Goal: Transaction & Acquisition: Purchase product/service

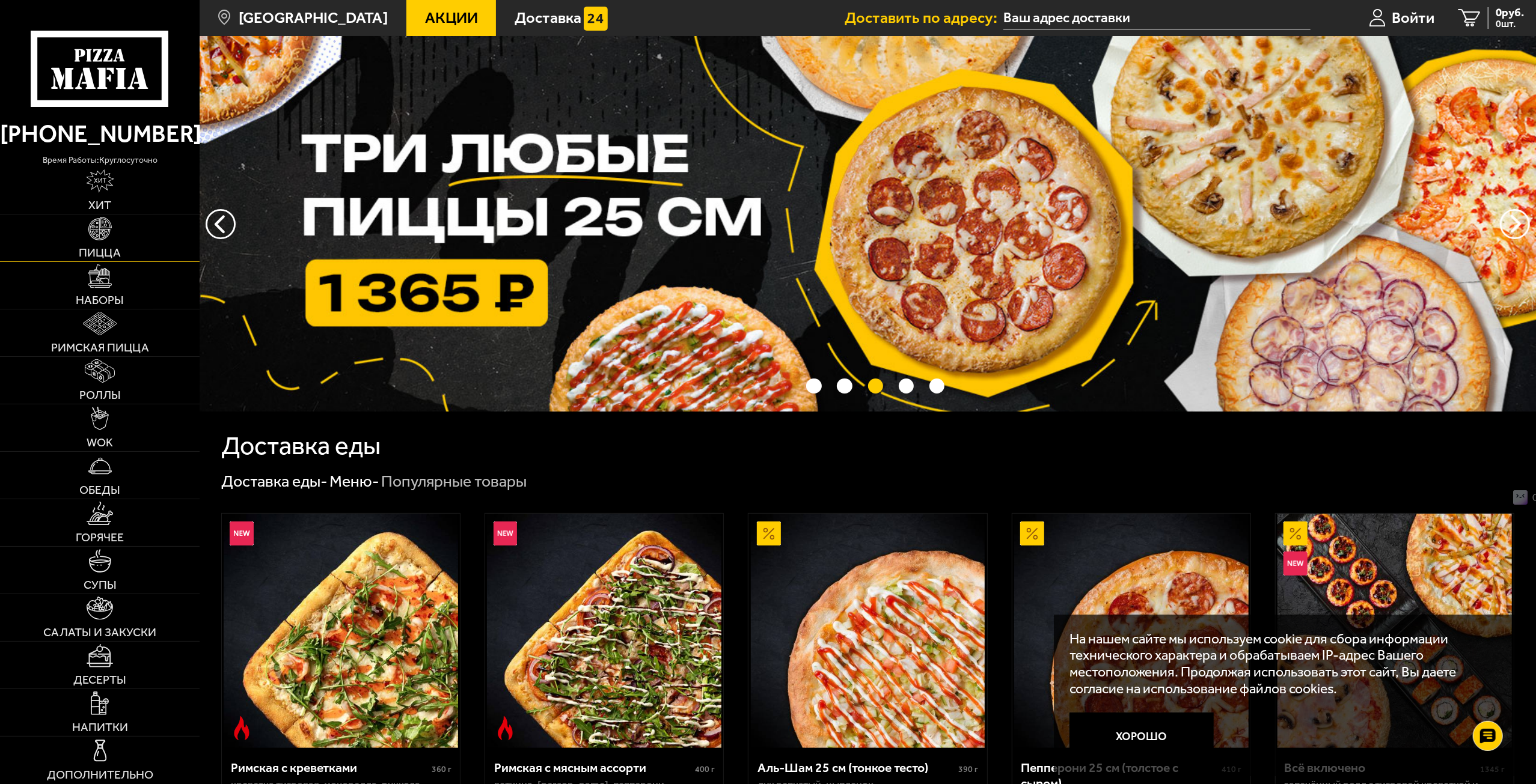
click at [93, 240] on img at bounding box center [99, 228] width 23 height 23
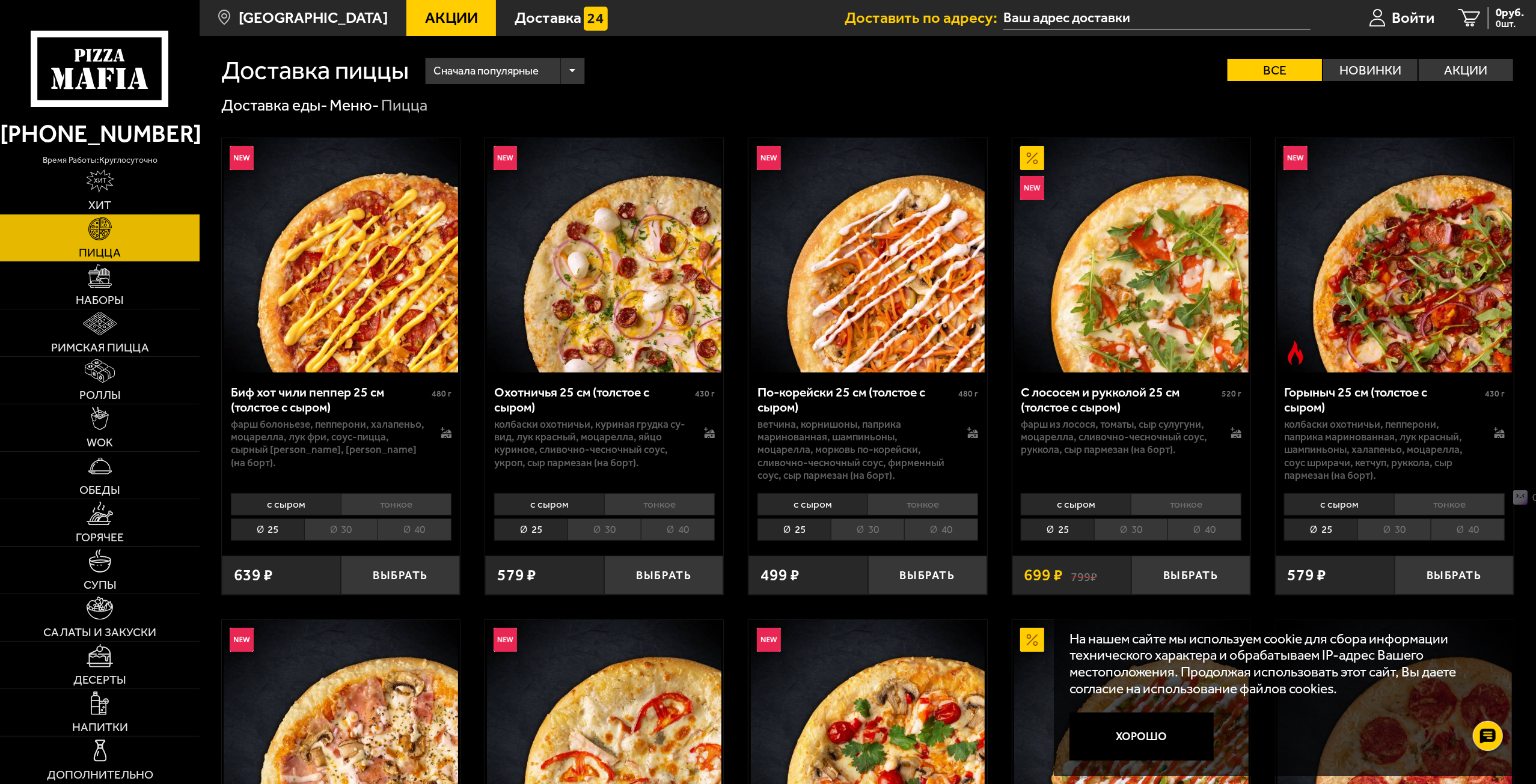
click at [940, 537] on li "40" at bounding box center [941, 530] width 74 height 22
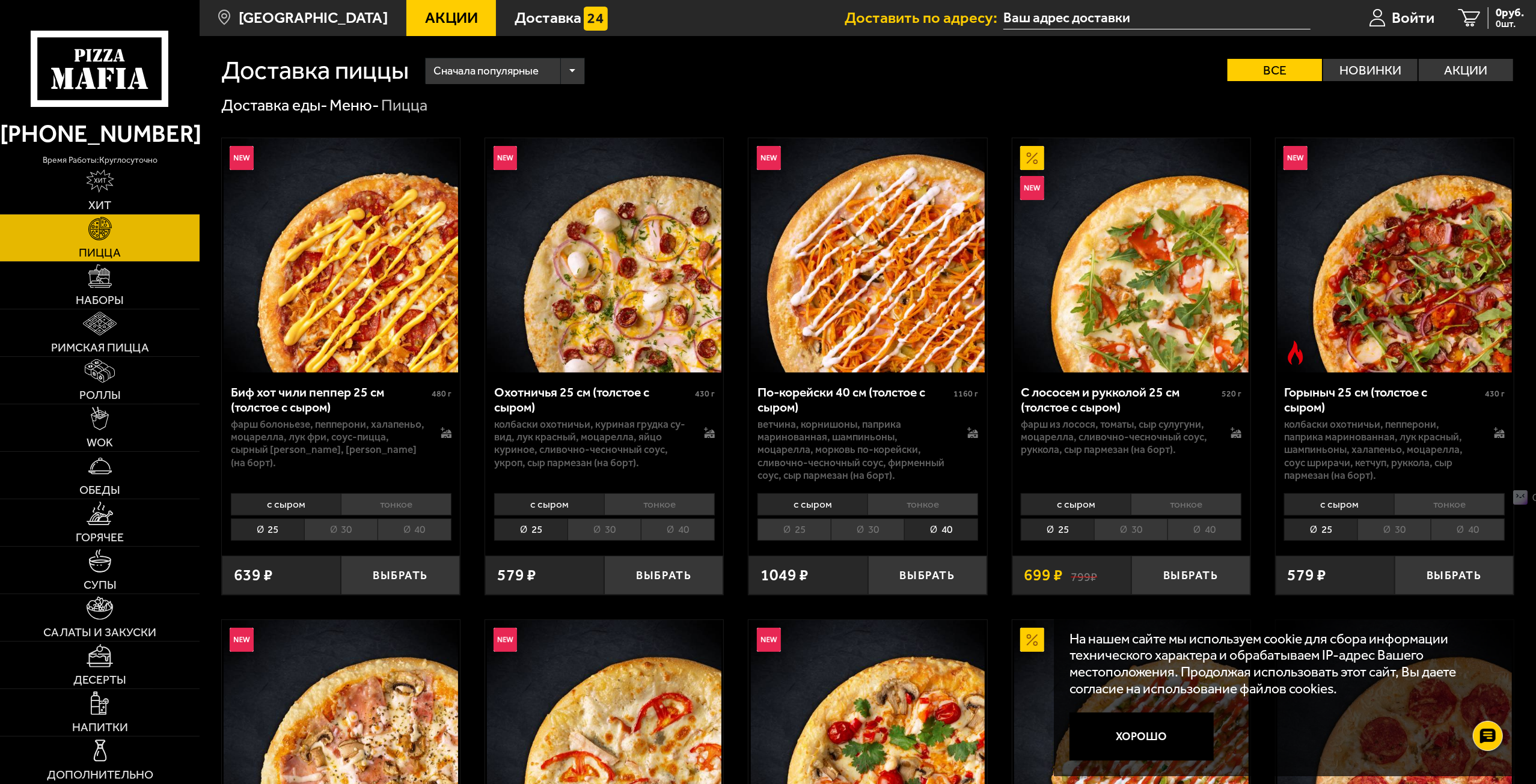
click at [872, 530] on li "30" at bounding box center [868, 530] width 74 height 22
click at [960, 530] on li "40" at bounding box center [941, 530] width 74 height 22
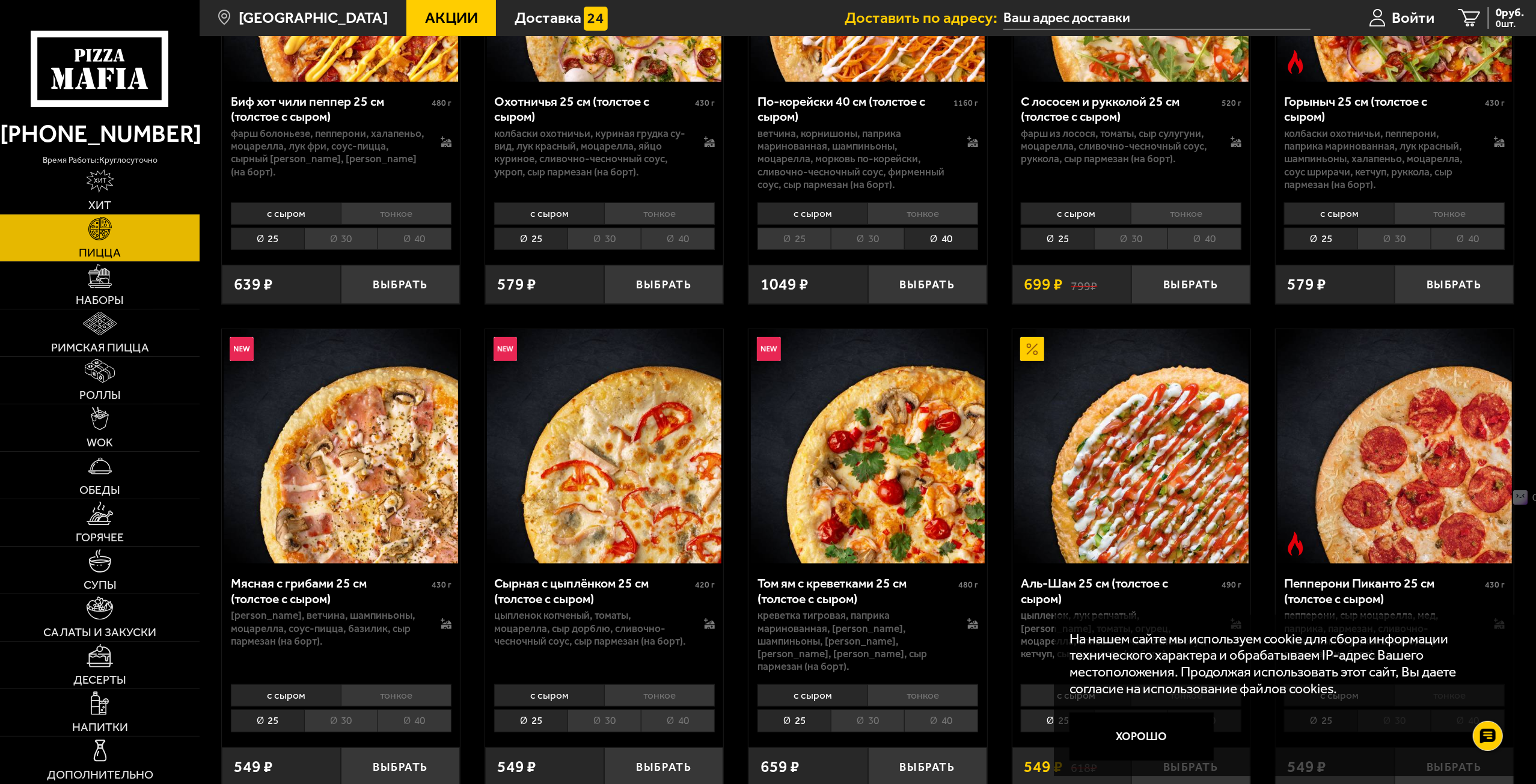
scroll to position [320, 0]
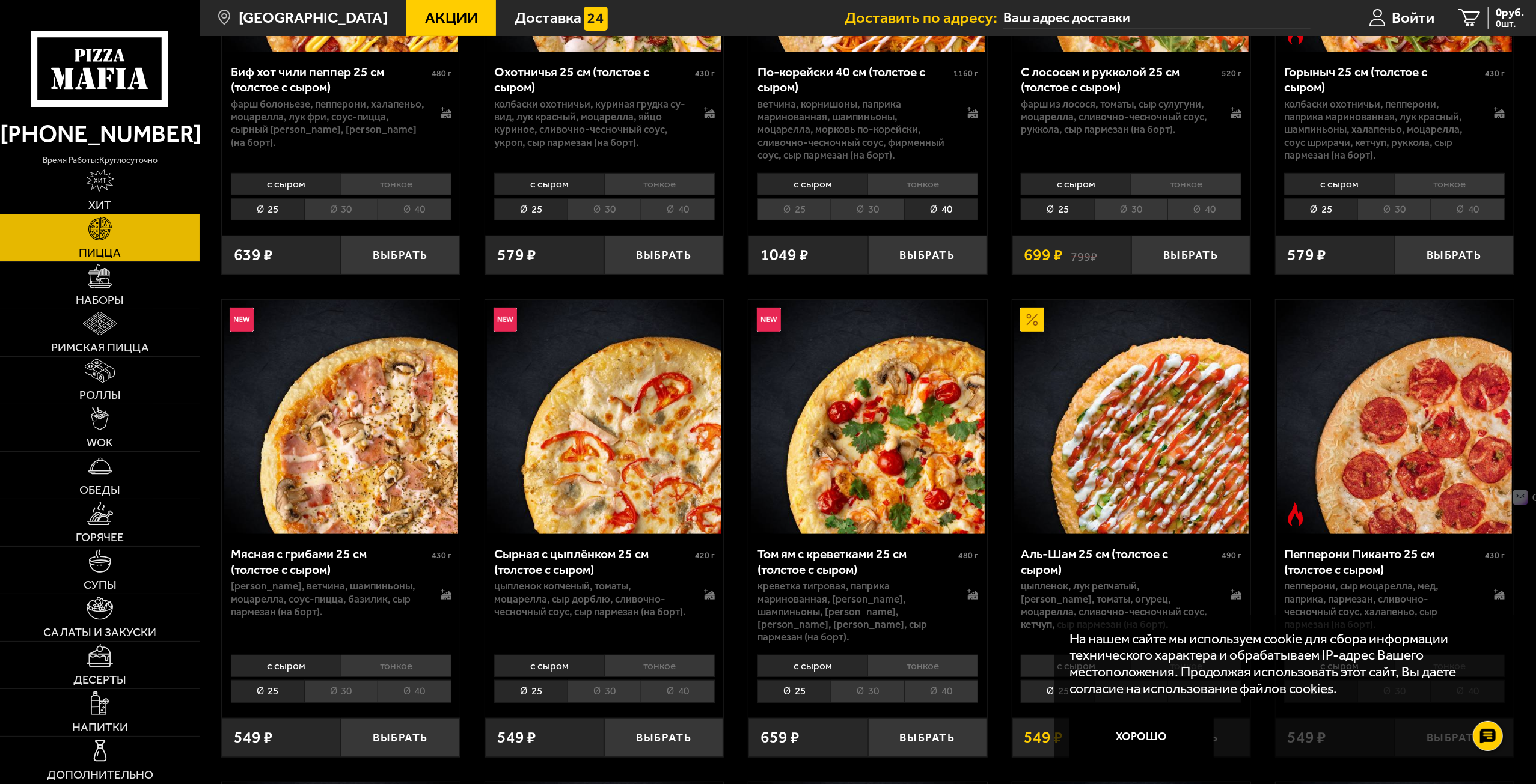
click at [956, 680] on li "40" at bounding box center [941, 691] width 74 height 22
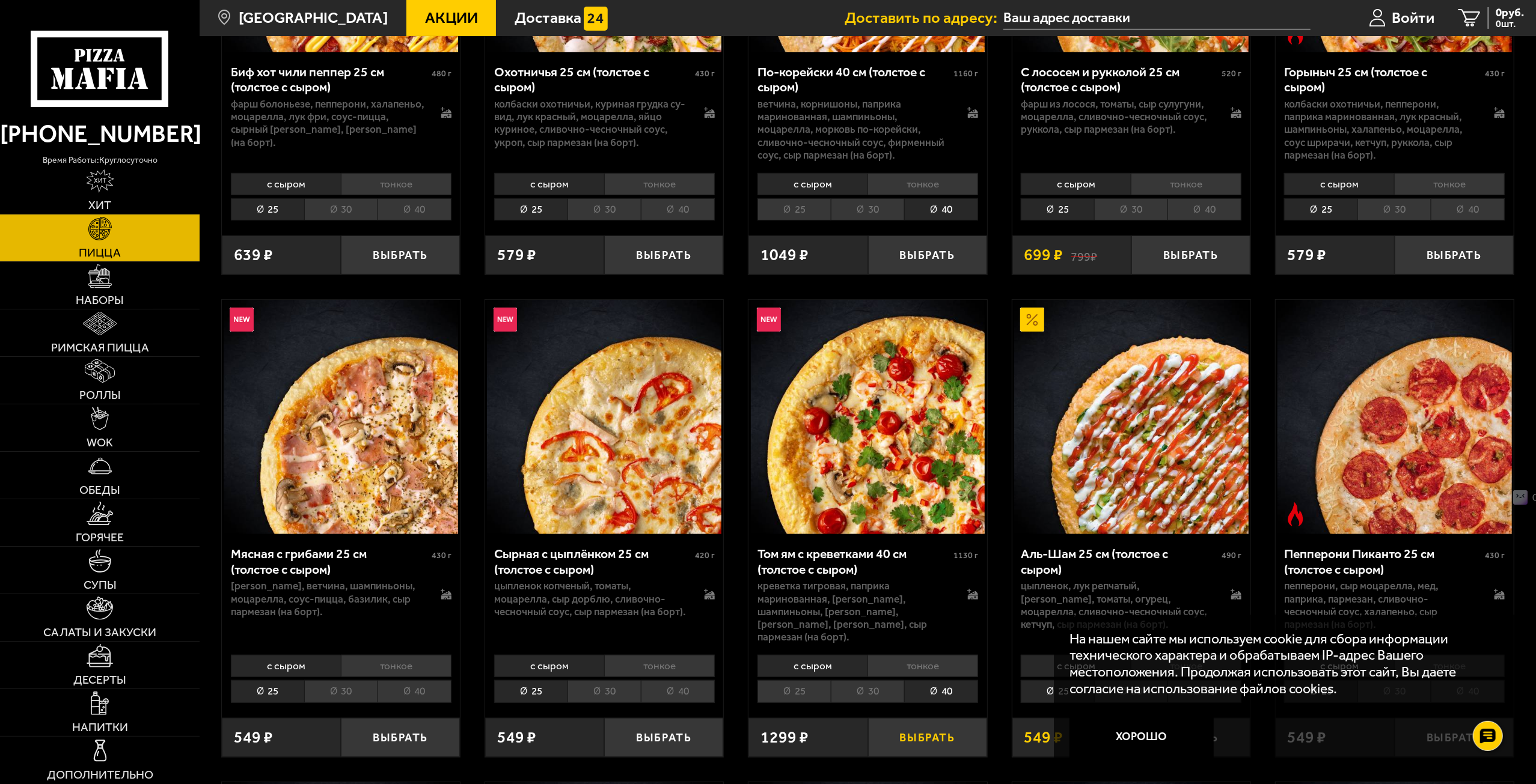
click at [955, 718] on button "Выбрать" at bounding box center [928, 738] width 119 height 39
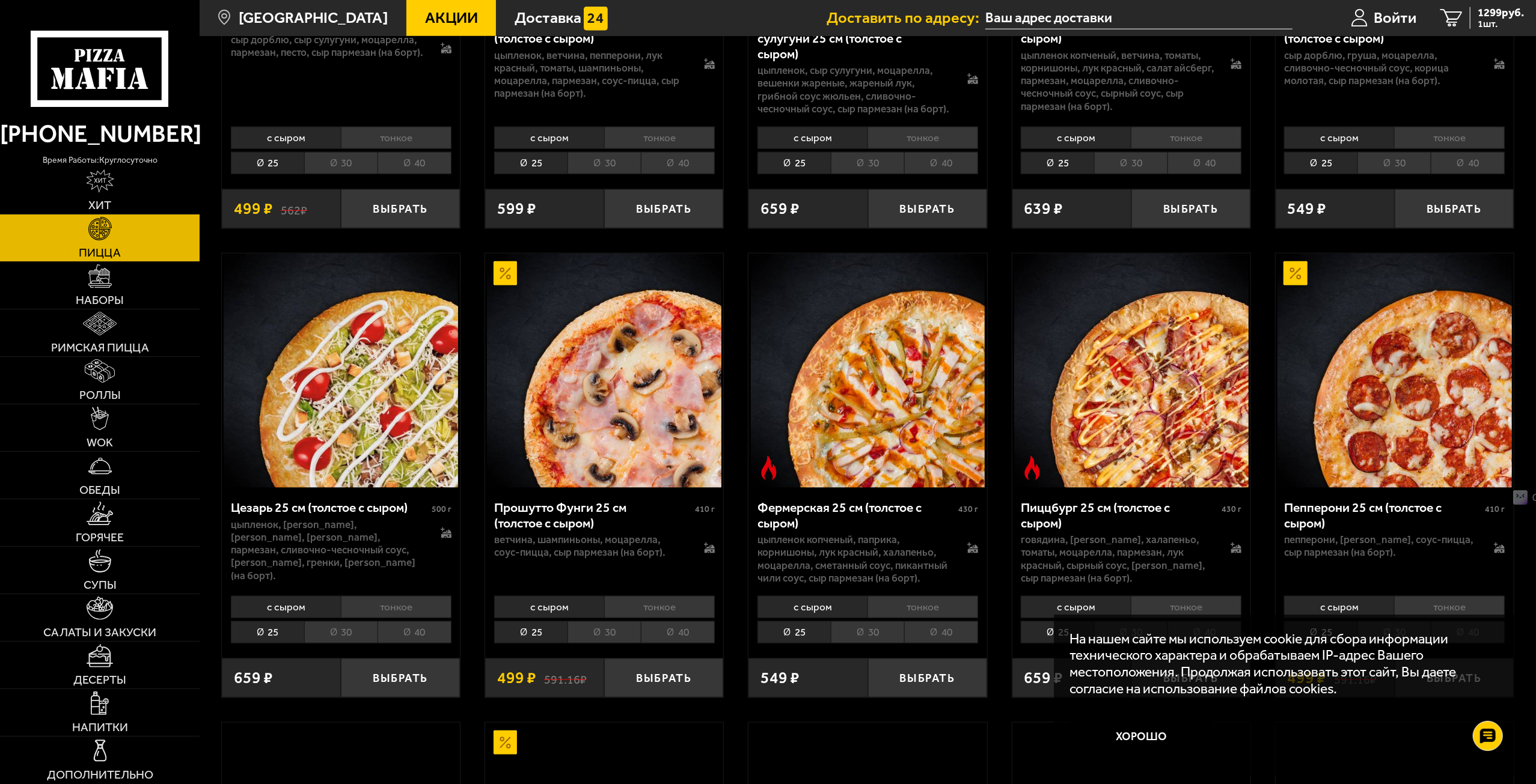
scroll to position [1442, 0]
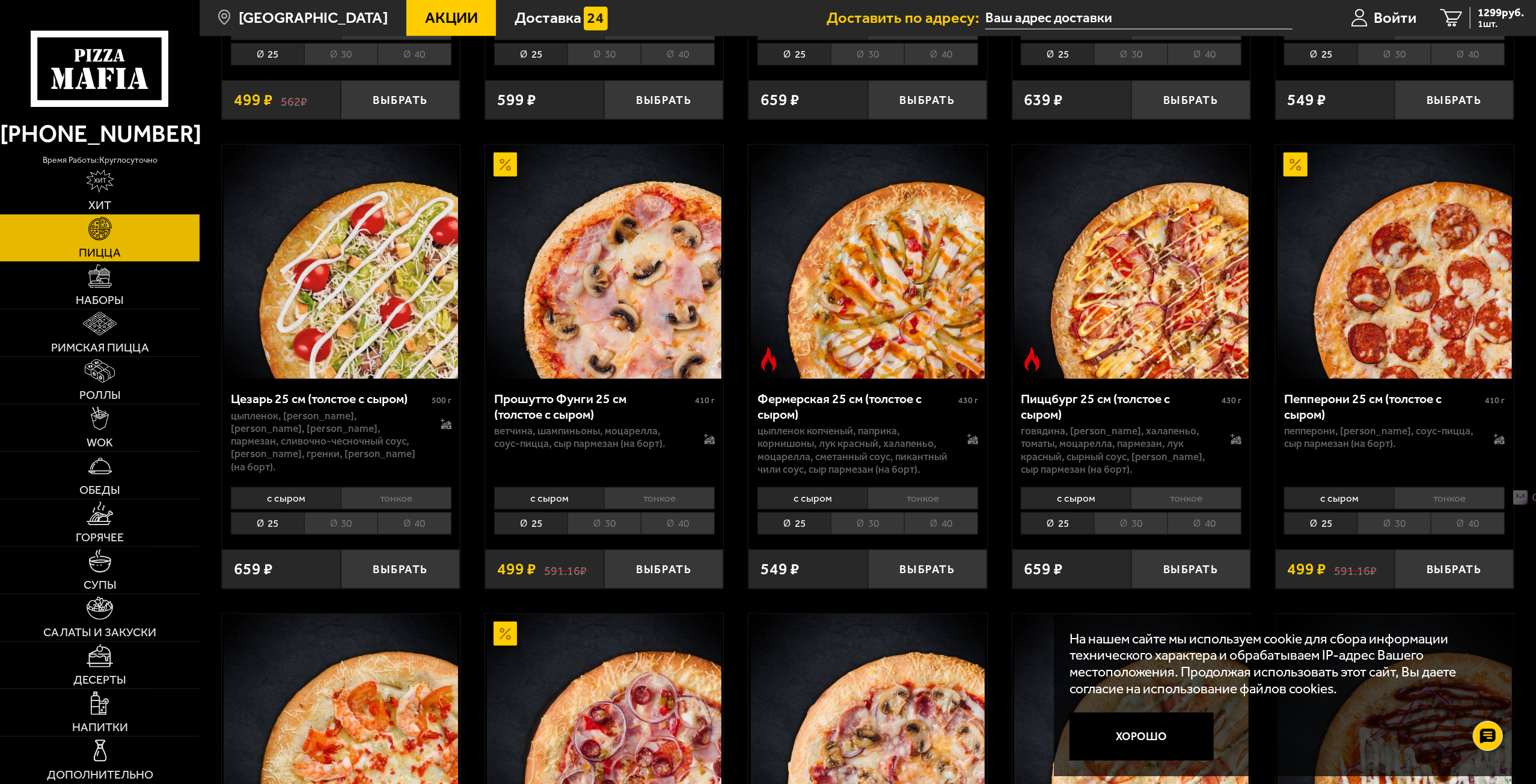
click at [605, 513] on li "30" at bounding box center [604, 524] width 74 height 22
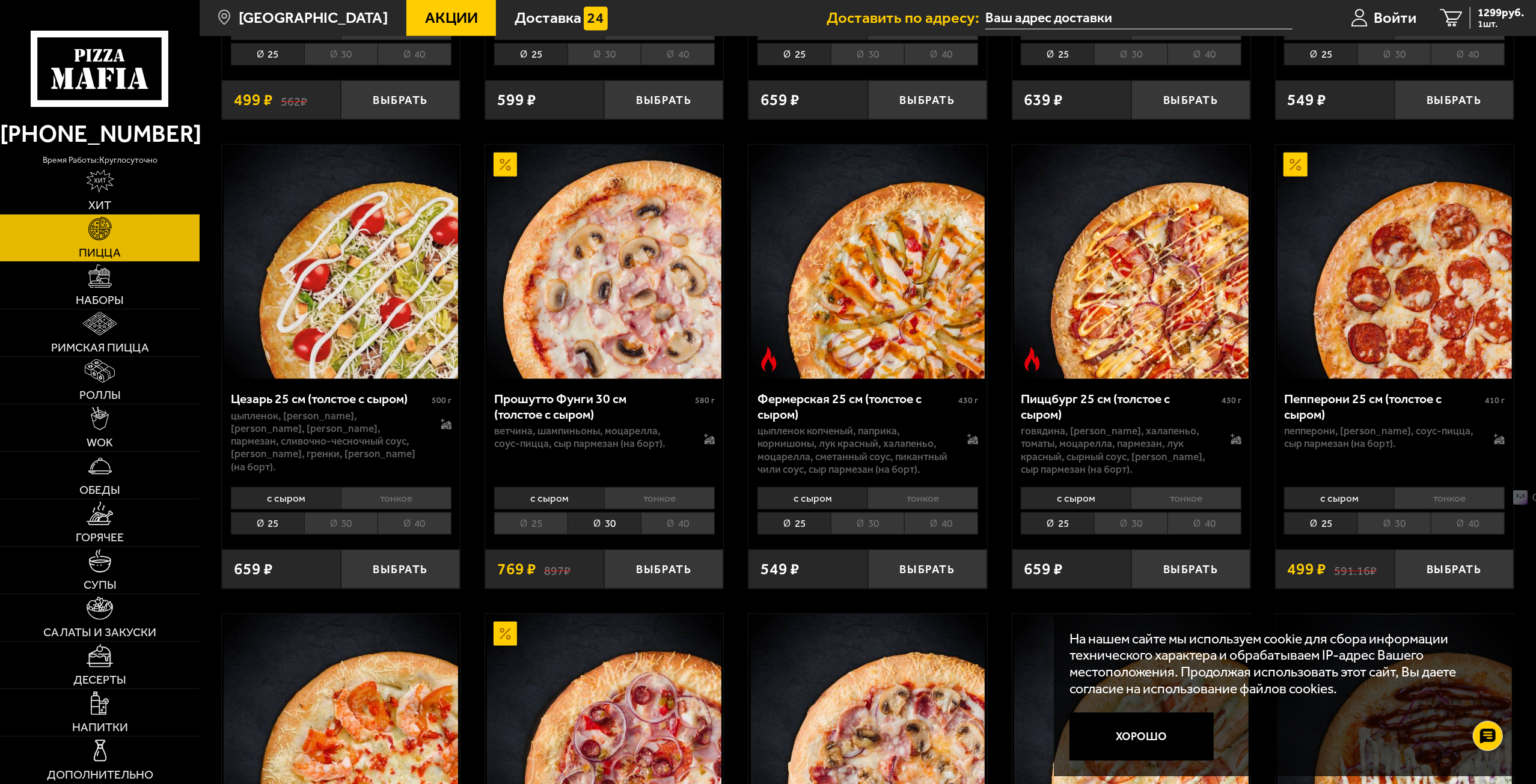
click at [678, 516] on li "40" at bounding box center [678, 524] width 74 height 22
click at [1458, 513] on li "40" at bounding box center [1468, 524] width 74 height 22
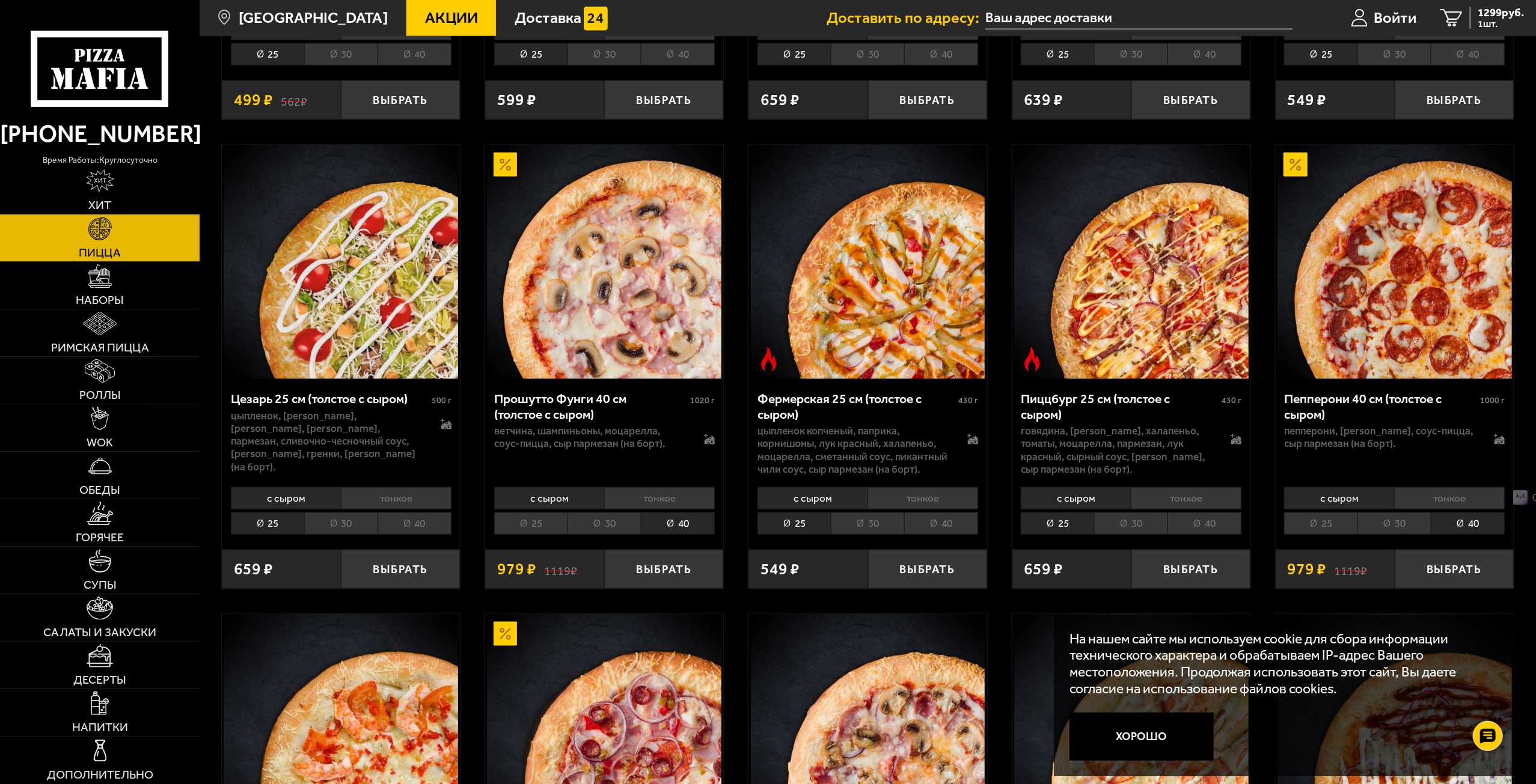
click at [1456, 487] on li "тонкое" at bounding box center [1450, 498] width 110 height 22
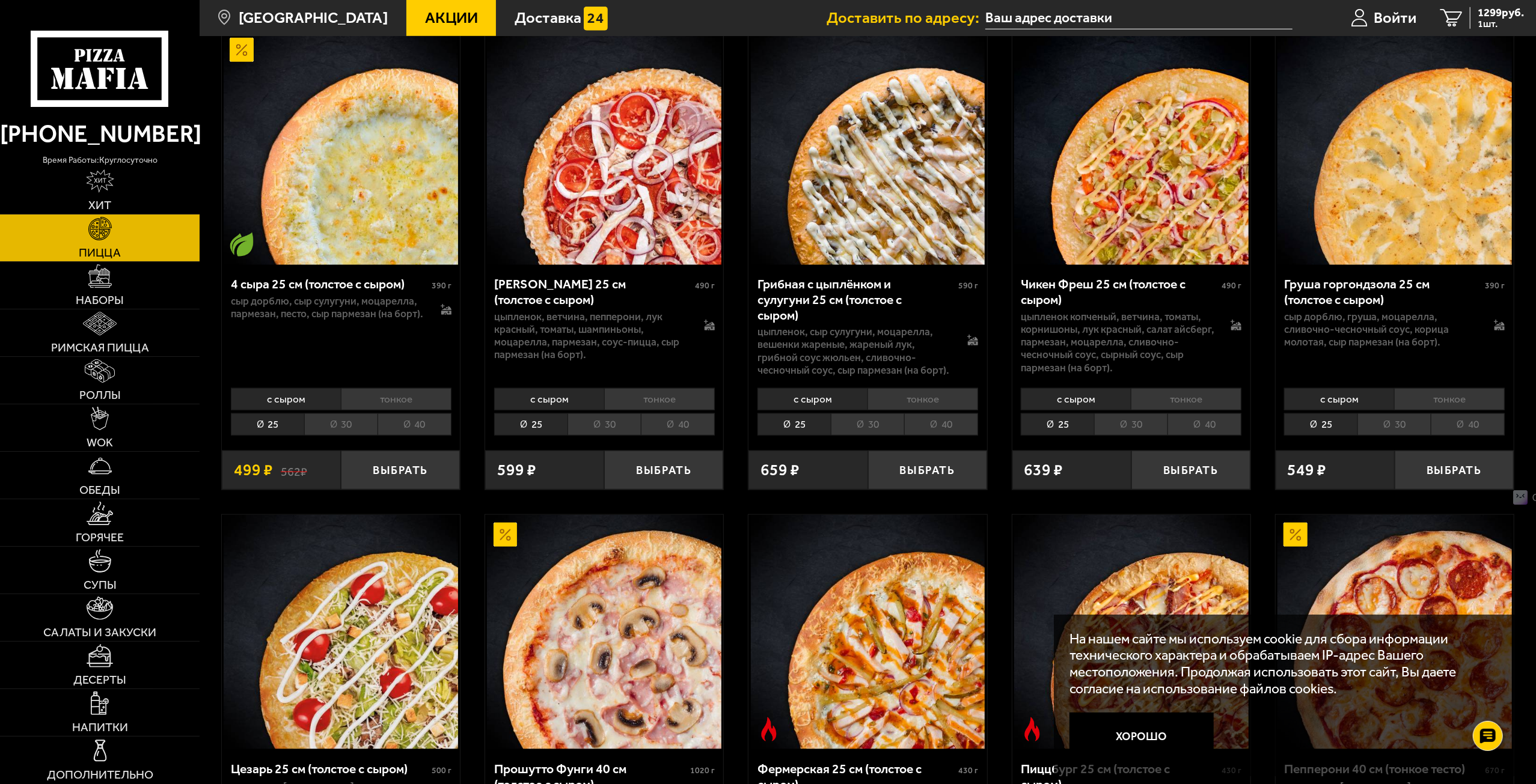
scroll to position [801, 0]
